Goal: Task Accomplishment & Management: Use online tool/utility

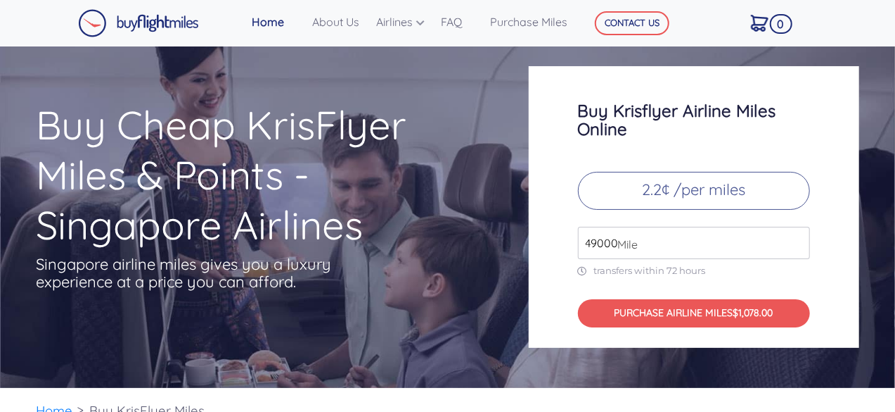
click at [701, 254] on input "49000" at bounding box center [694, 243] width 232 height 32
click at [796, 241] on input "50000" at bounding box center [694, 243] width 232 height 32
type input "49000"
click at [796, 243] on input "49000" at bounding box center [694, 243] width 232 height 32
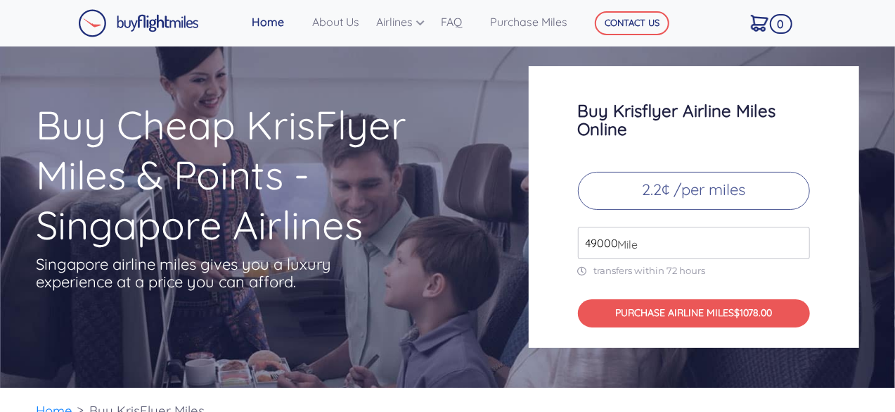
click at [796, 243] on input "49000" at bounding box center [694, 243] width 232 height 32
click at [798, 247] on input "49000" at bounding box center [694, 243] width 232 height 32
click at [799, 247] on input "49000" at bounding box center [694, 243] width 232 height 32
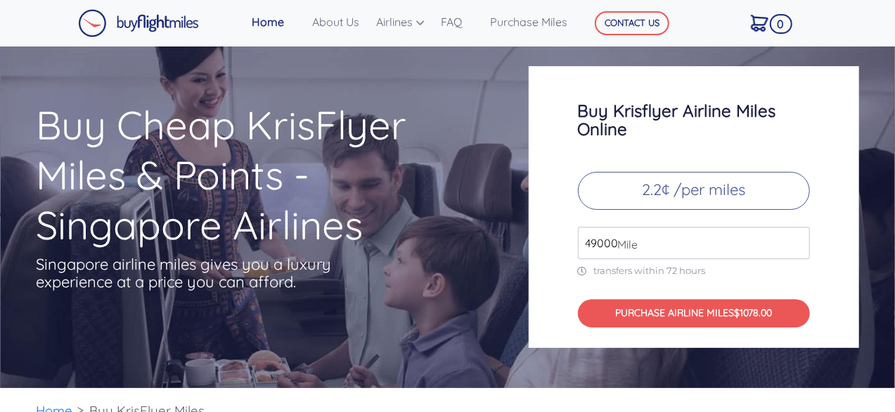
click at [799, 247] on input "49000" at bounding box center [694, 243] width 232 height 32
click at [706, 237] on input "49000" at bounding box center [694, 243] width 232 height 32
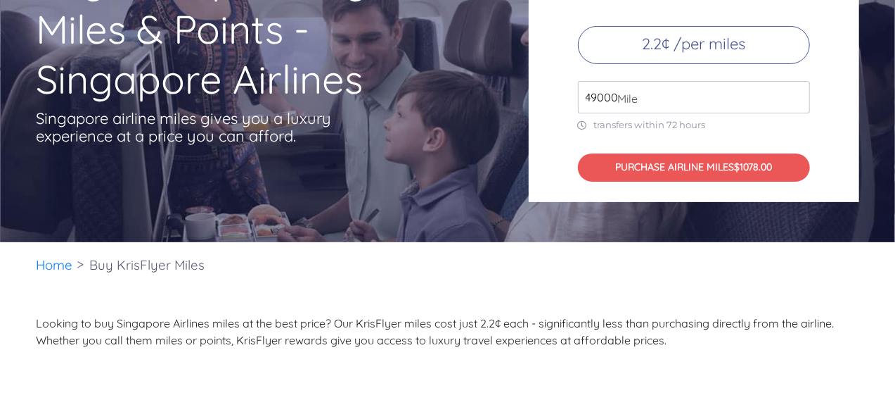
scroll to position [141, 0]
